Goal: Task Accomplishment & Management: Complete application form

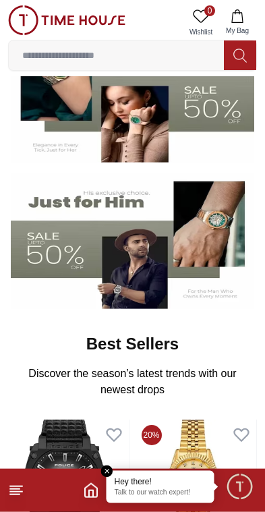
scroll to position [159, 0]
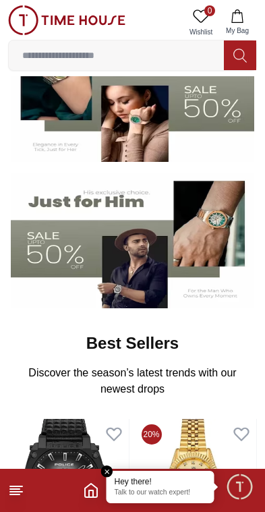
click at [59, 256] on img at bounding box center [133, 241] width 244 height 136
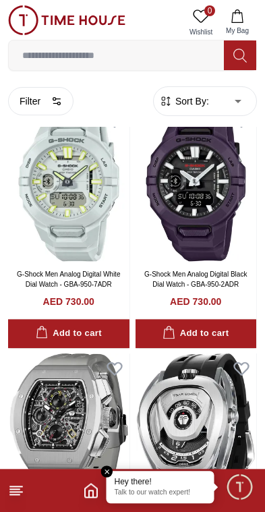
scroll to position [54, 0]
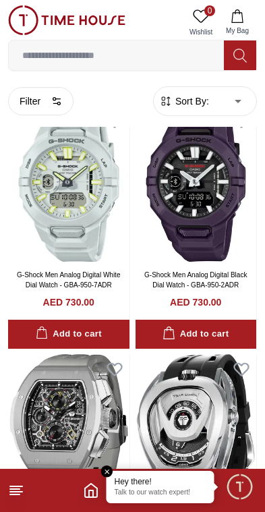
click at [90, 493] on polyline "Home" at bounding box center [91, 494] width 4 height 7
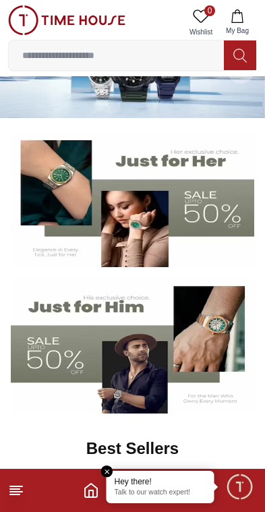
click at [117, 466] on div "Best Sellers Discover the season’s latest trends with our newest drops View All" at bounding box center [132, 471] width 238 height 76
click at [116, 472] on div "Hey there! Talk to our watch expert!" at bounding box center [161, 487] width 108 height 32
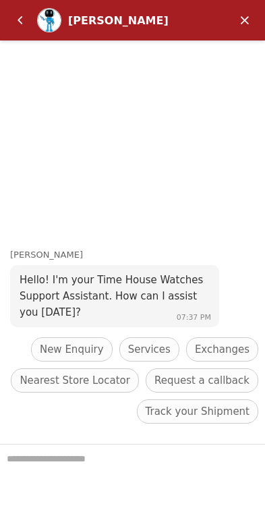
click at [236, 28] on em "Minimize" at bounding box center [245, 20] width 27 height 27
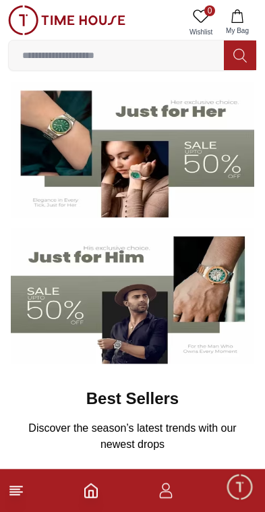
scroll to position [103, 0]
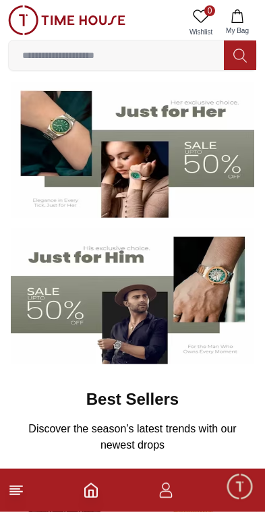
click at [170, 493] on icon "button" at bounding box center [166, 494] width 13 height 7
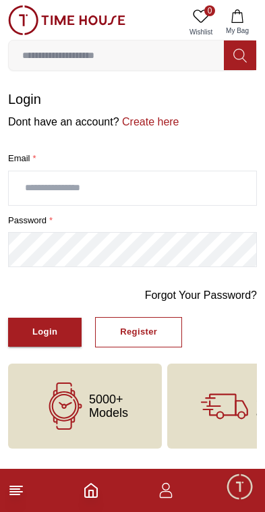
click at [149, 334] on div "Register" at bounding box center [138, 333] width 37 height 16
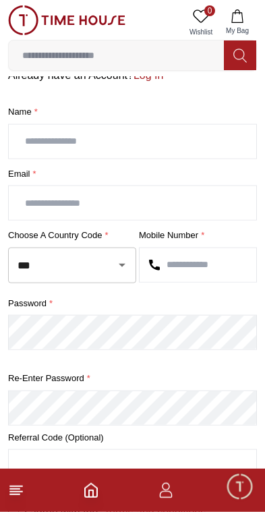
scroll to position [47, 0]
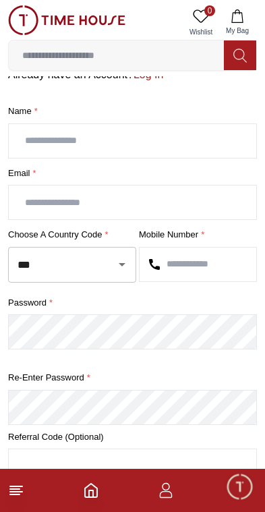
click at [120, 263] on icon "Open" at bounding box center [122, 264] width 7 height 3
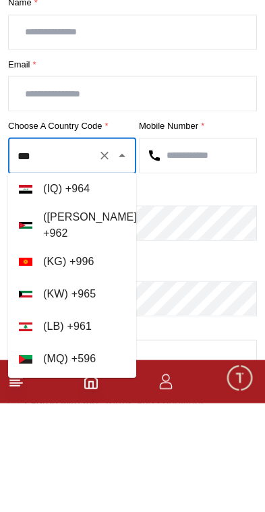
scroll to position [0, 0]
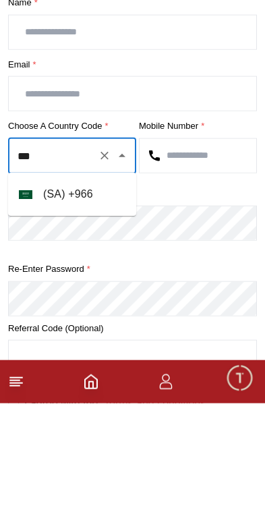
click at [63, 287] on li "( SA ) + 966" at bounding box center [72, 303] width 128 height 32
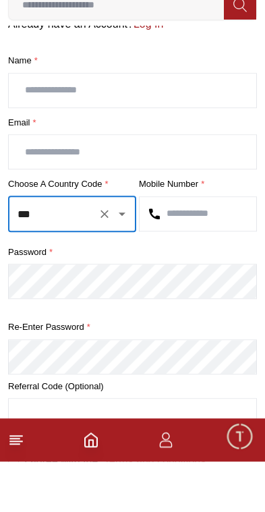
type input "***"
click at [27, 124] on input "text" at bounding box center [133, 141] width 248 height 34
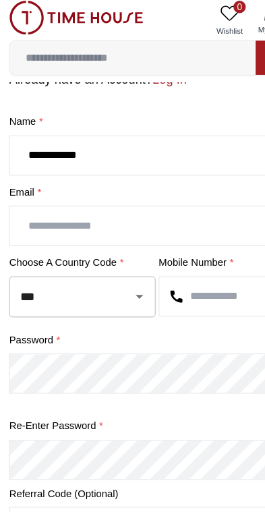
type input "**********"
click at [21, 194] on input "text" at bounding box center [133, 203] width 248 height 34
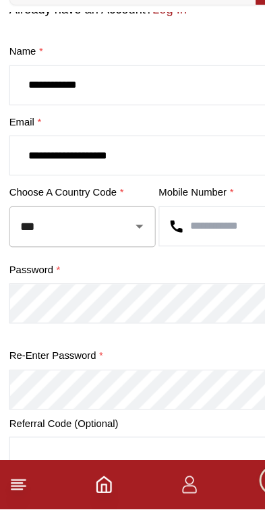
type input "**********"
click at [194, 248] on input "text" at bounding box center [198, 265] width 117 height 34
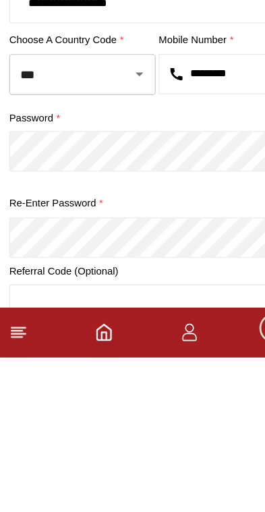
type input "*********"
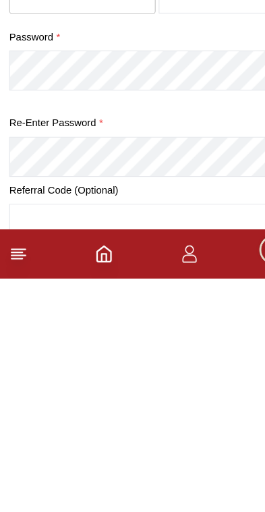
scroll to position [252, 0]
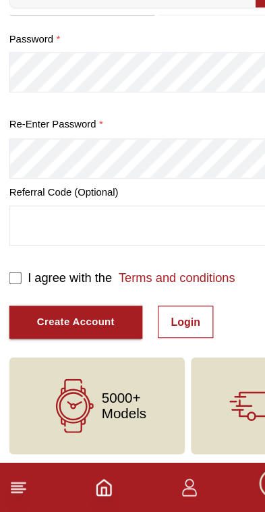
click at [26, 299] on label "I agree with the Terms and conditions" at bounding box center [115, 307] width 182 height 16
click at [89, 338] on div "Create Account" at bounding box center [66, 346] width 68 height 16
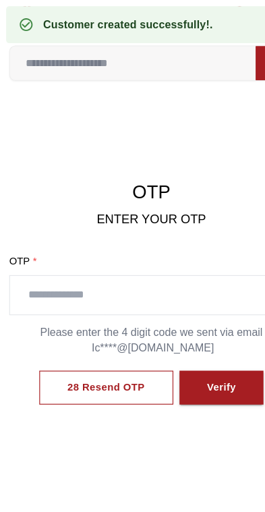
click at [154, 267] on input "text" at bounding box center [133, 259] width 248 height 34
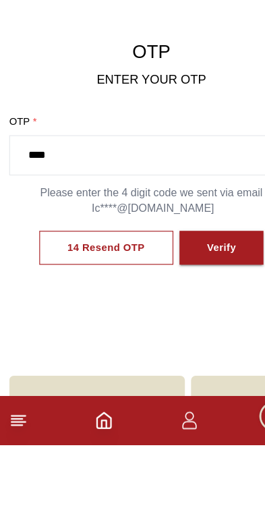
type input "****"
click at [200, 332] on div "Verify" at bounding box center [195, 340] width 26 height 16
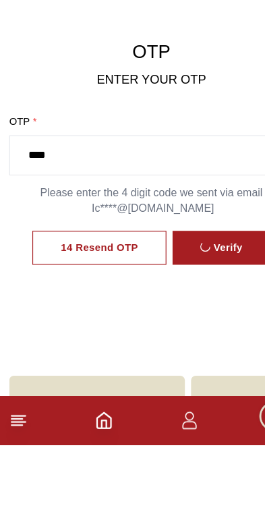
scroll to position [58, 0]
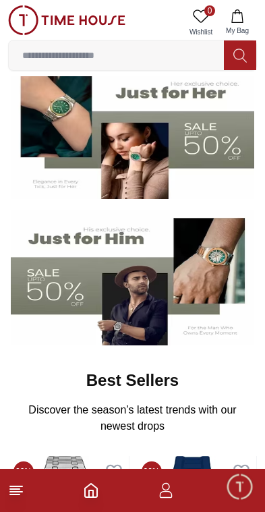
scroll to position [123, 0]
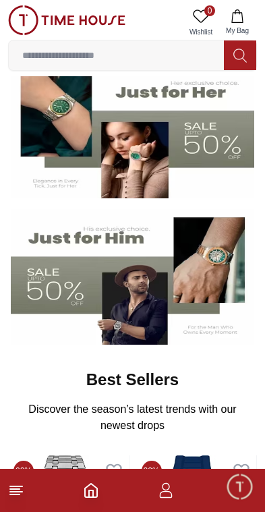
click at [45, 303] on img at bounding box center [133, 277] width 244 height 136
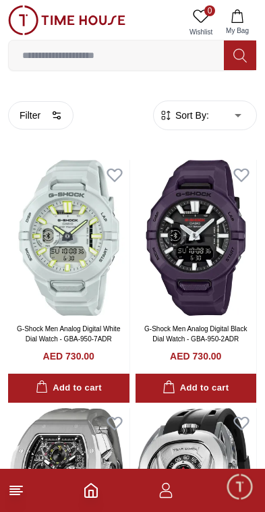
click at [173, 495] on icon "button" at bounding box center [166, 491] width 16 height 16
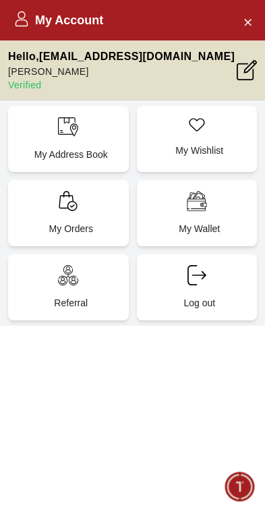
click at [207, 423] on div "My Account Hello , [EMAIL_ADDRESS][DOMAIN_NAME] [PERSON_NAME] Verified My Addre…" at bounding box center [132, 256] width 265 height 512
click at [248, 15] on icon "Close Account" at bounding box center [247, 21] width 11 height 17
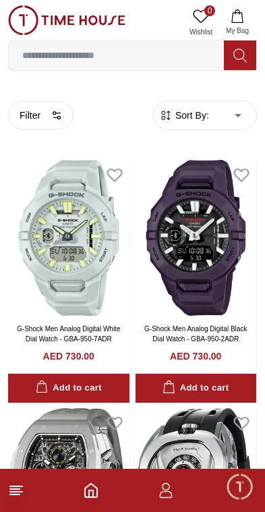
click at [9, 489] on icon at bounding box center [16, 491] width 16 height 16
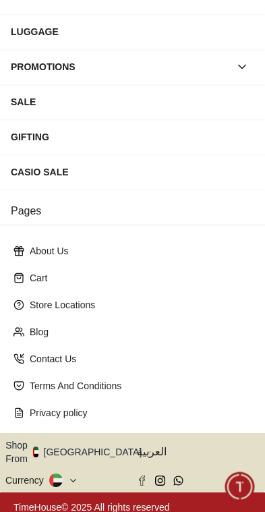
scroll to position [212, 0]
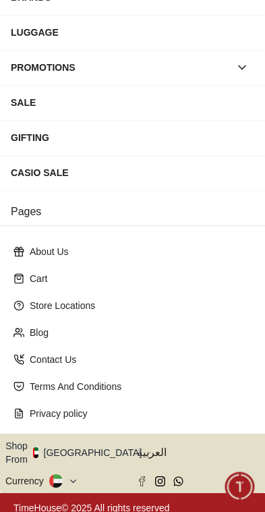
click at [147, 450] on icon "button" at bounding box center [149, 453] width 5 height 10
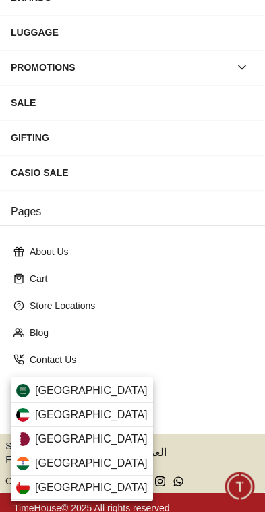
click at [115, 396] on div "[GEOGRAPHIC_DATA]" at bounding box center [82, 391] width 142 height 24
